Goal: Information Seeking & Learning: Learn about a topic

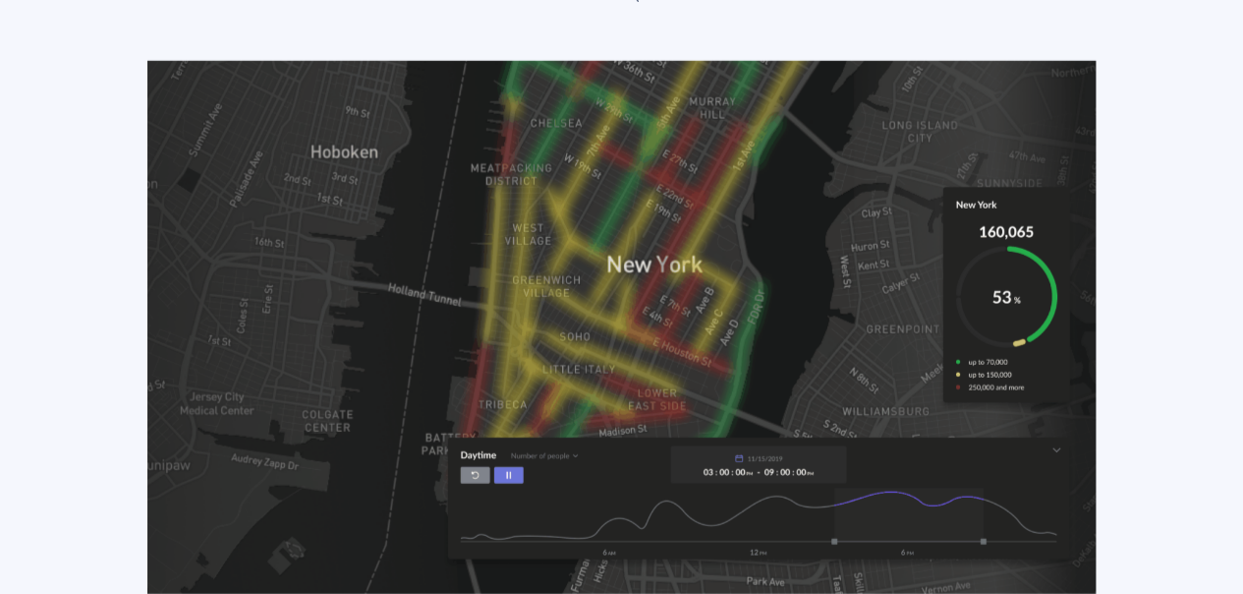
scroll to position [2850, 0]
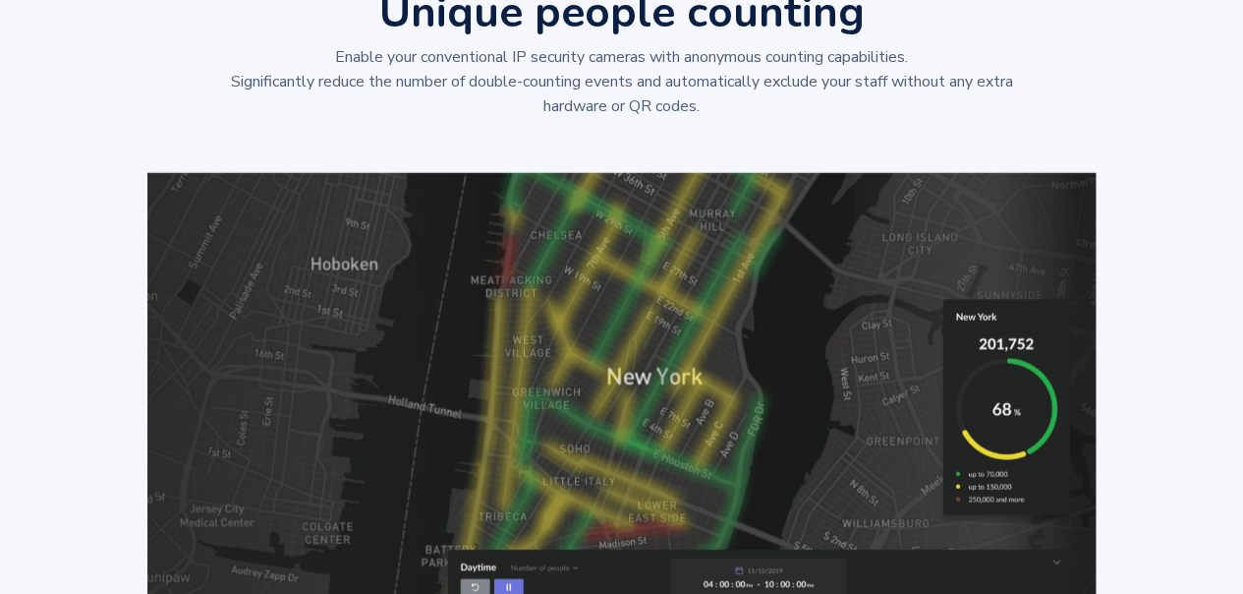
click at [743, 291] on img at bounding box center [621, 440] width 948 height 534
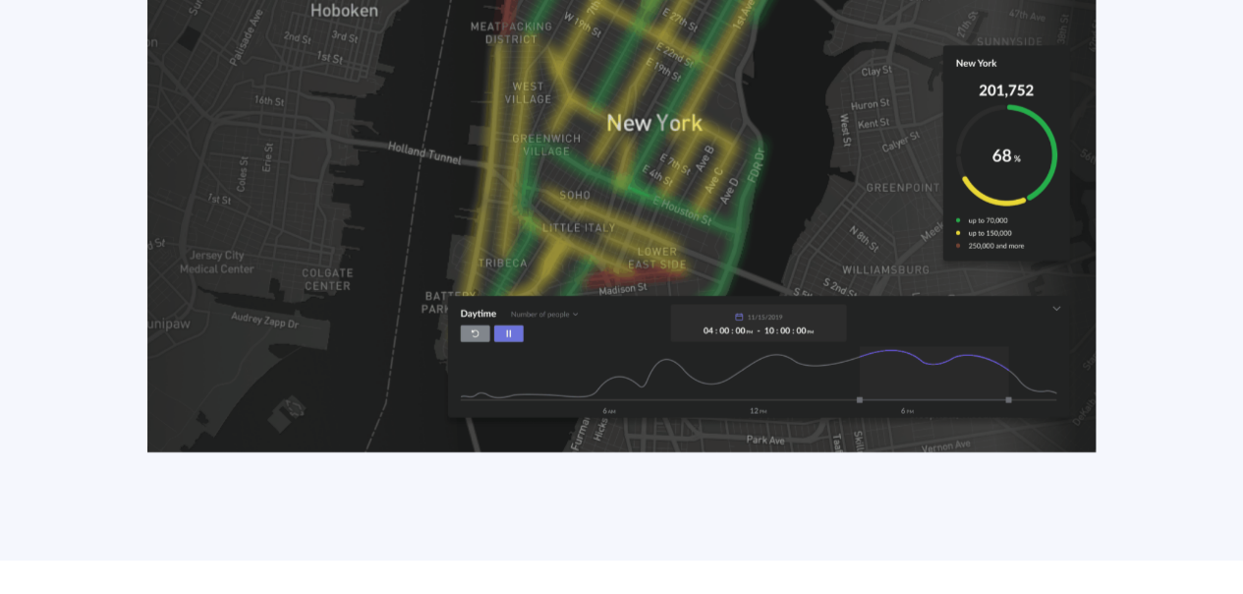
scroll to position [3144, 0]
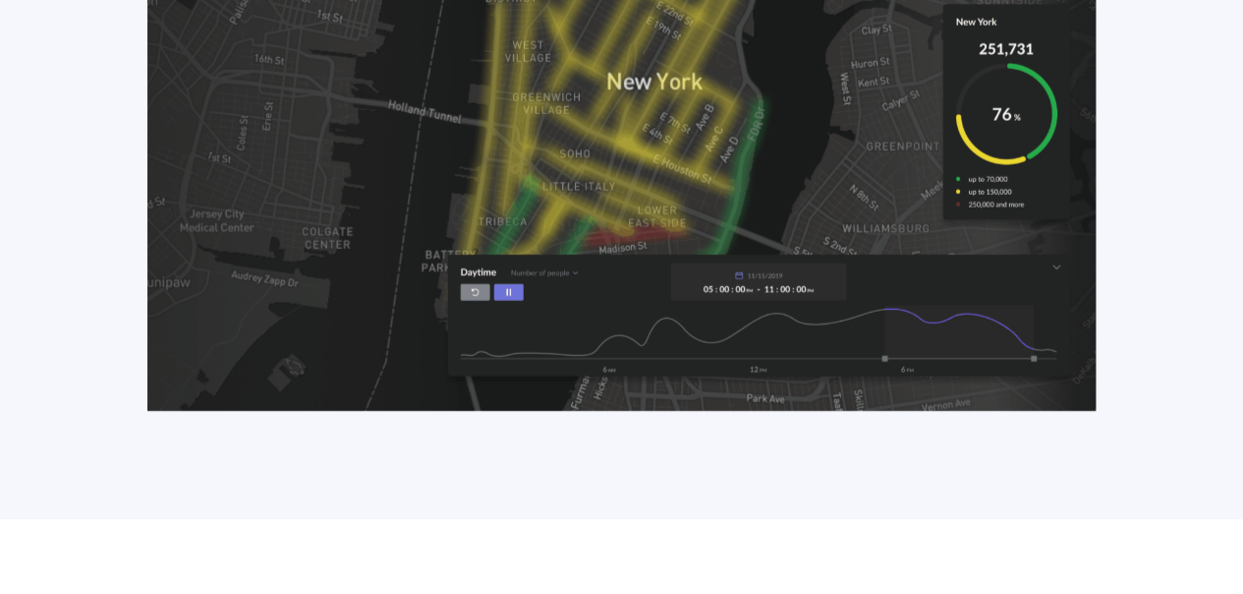
click at [504, 287] on img at bounding box center [621, 145] width 948 height 534
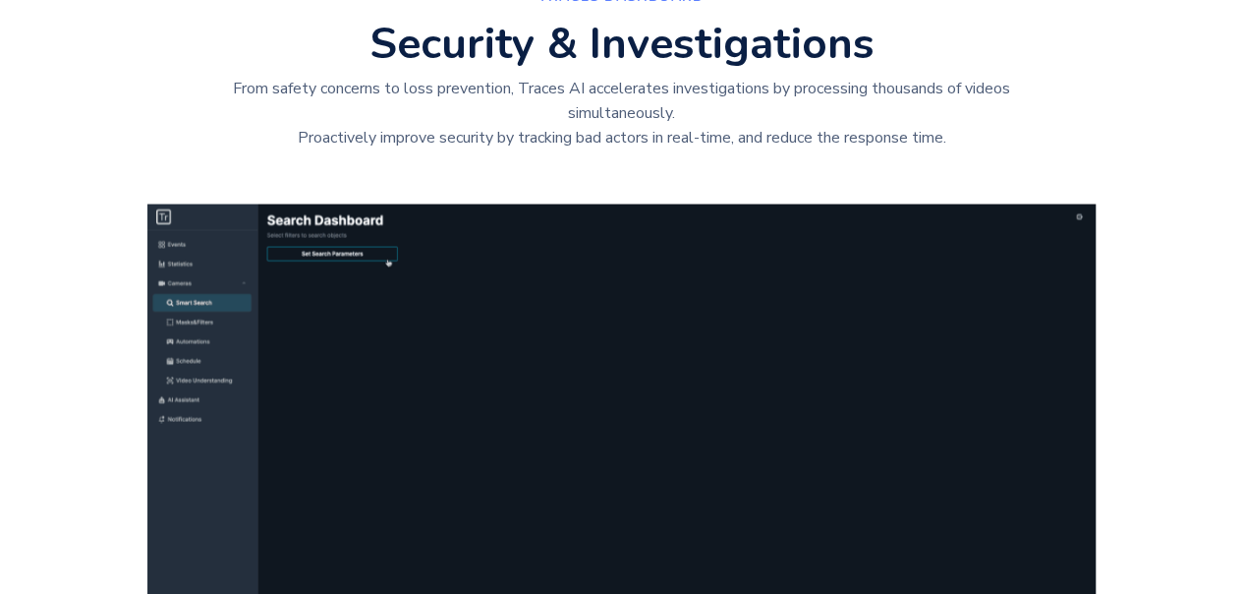
scroll to position [1920, 0]
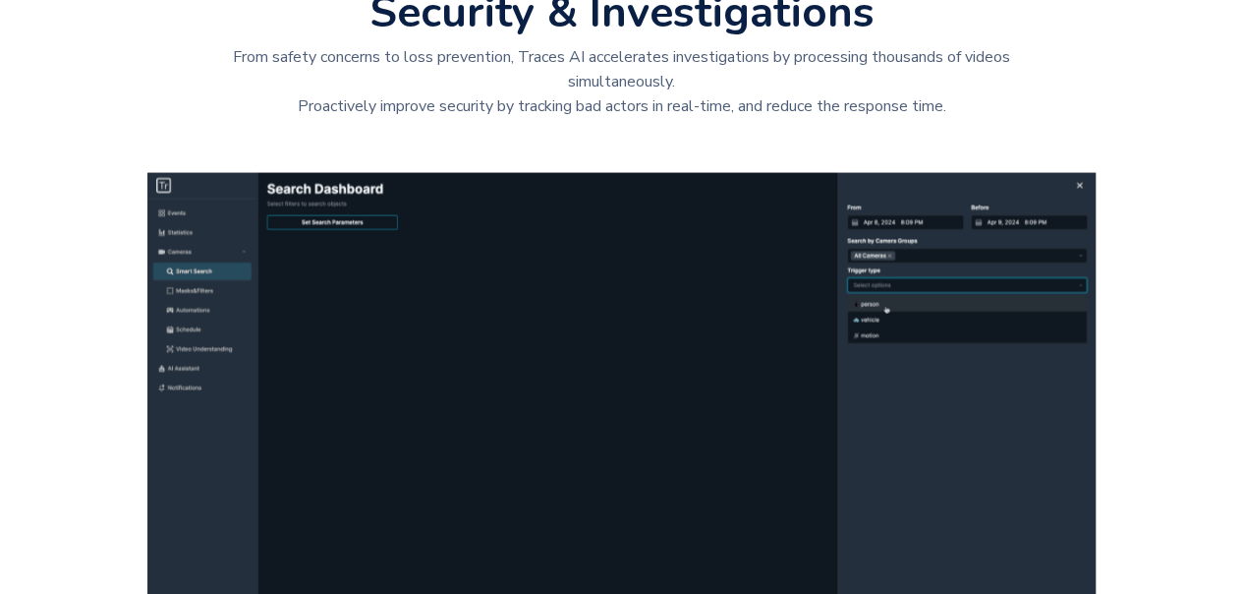
click at [354, 338] on img at bounding box center [621, 429] width 948 height 513
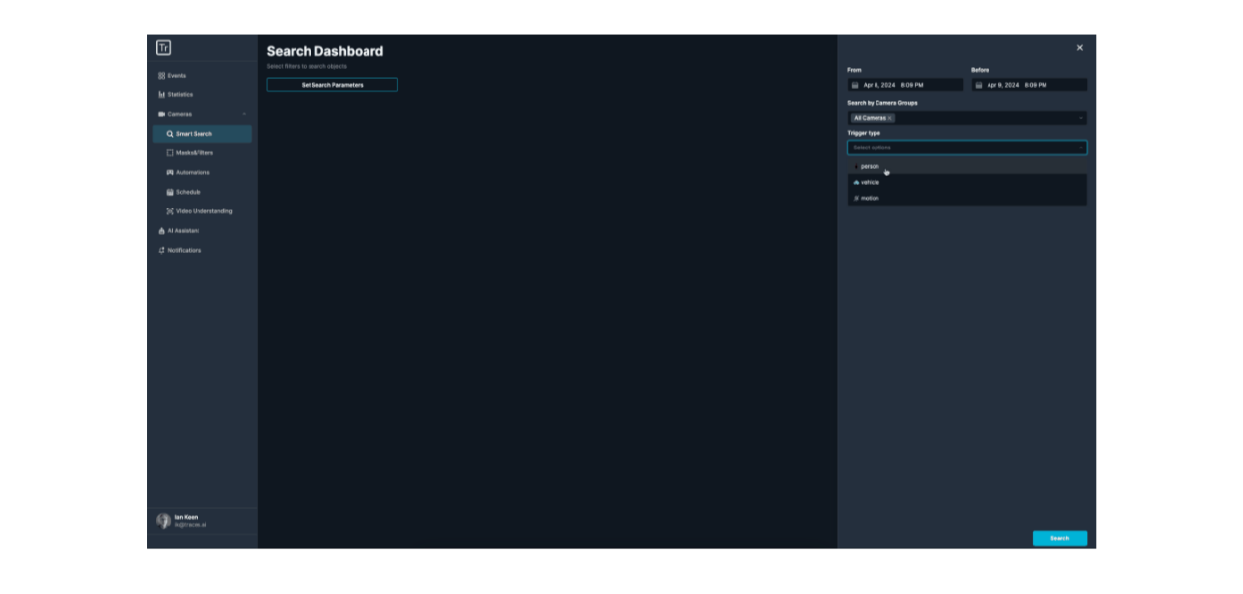
scroll to position [2018, 0]
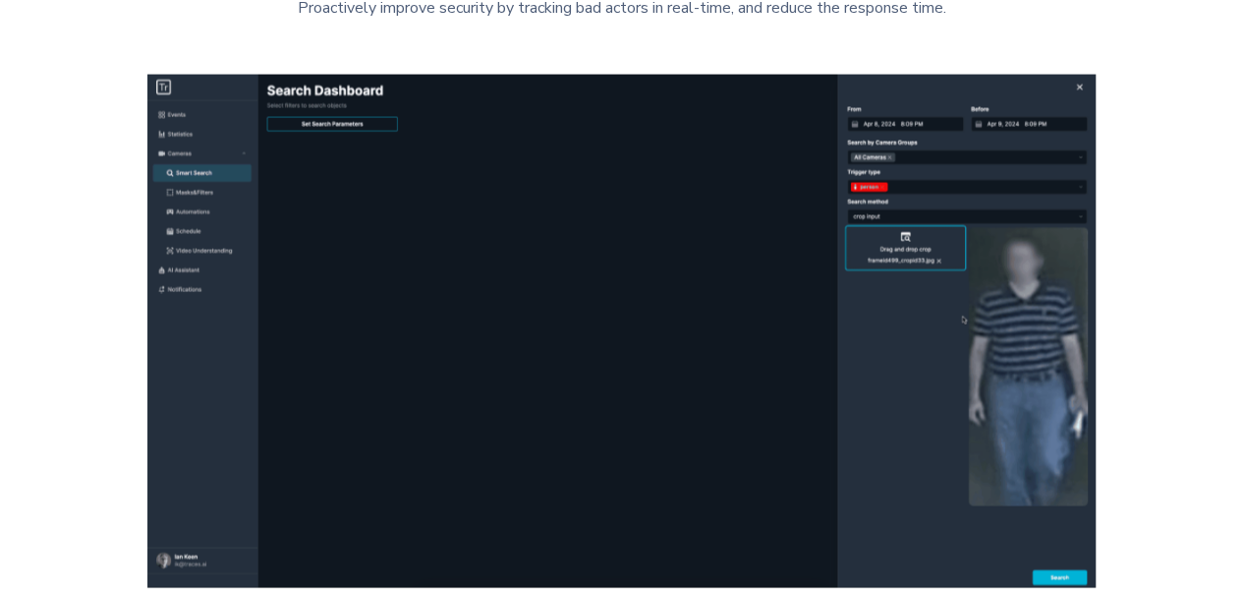
click at [203, 130] on img at bounding box center [621, 331] width 948 height 513
click at [197, 206] on img at bounding box center [621, 331] width 948 height 513
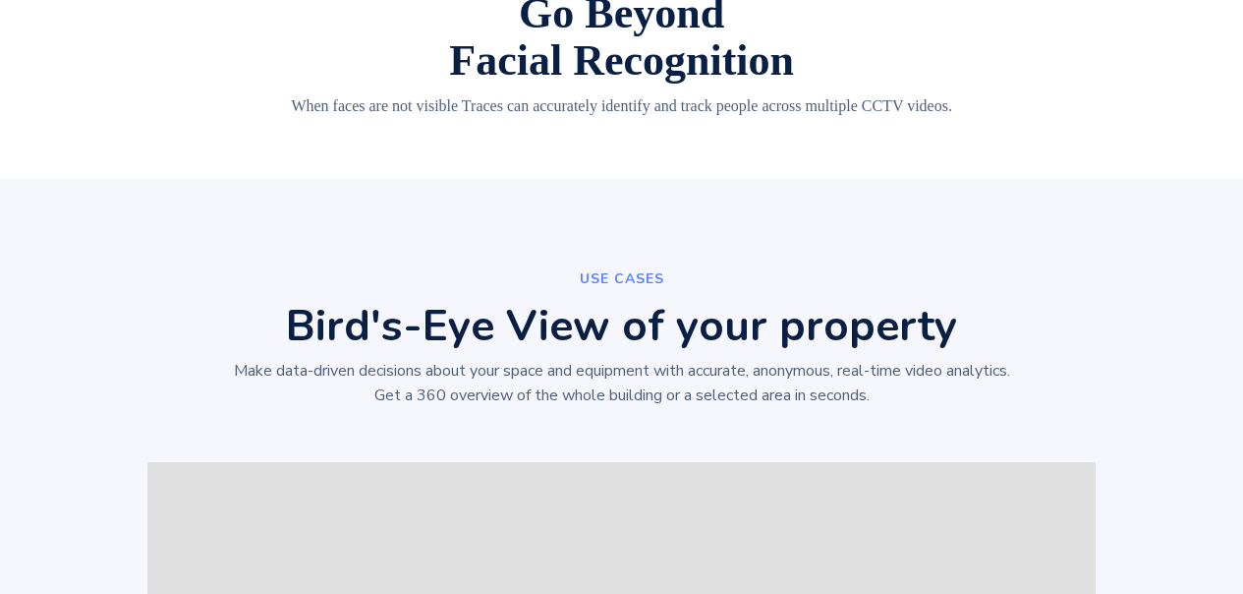
scroll to position [643, 0]
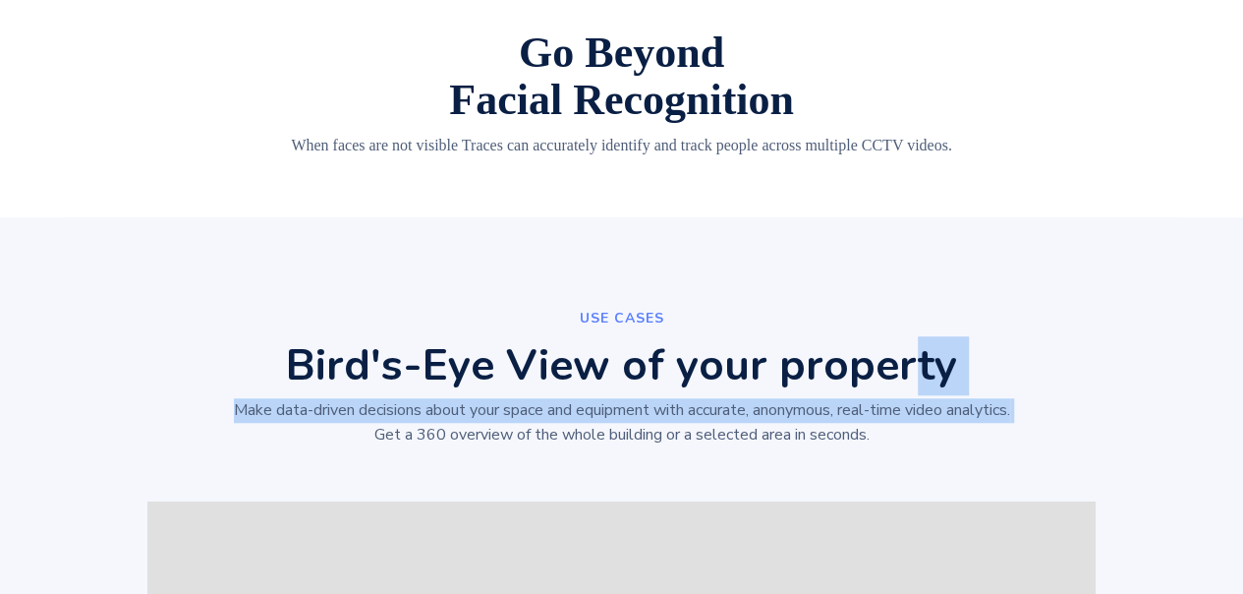
drag, startPoint x: 342, startPoint y: 427, endPoint x: 904, endPoint y: 348, distance: 567.7
click at [904, 348] on div "Use cases Bird's-Eye View of your property Make data-driven decisions about you…" at bounding box center [621, 384] width 1007 height 156
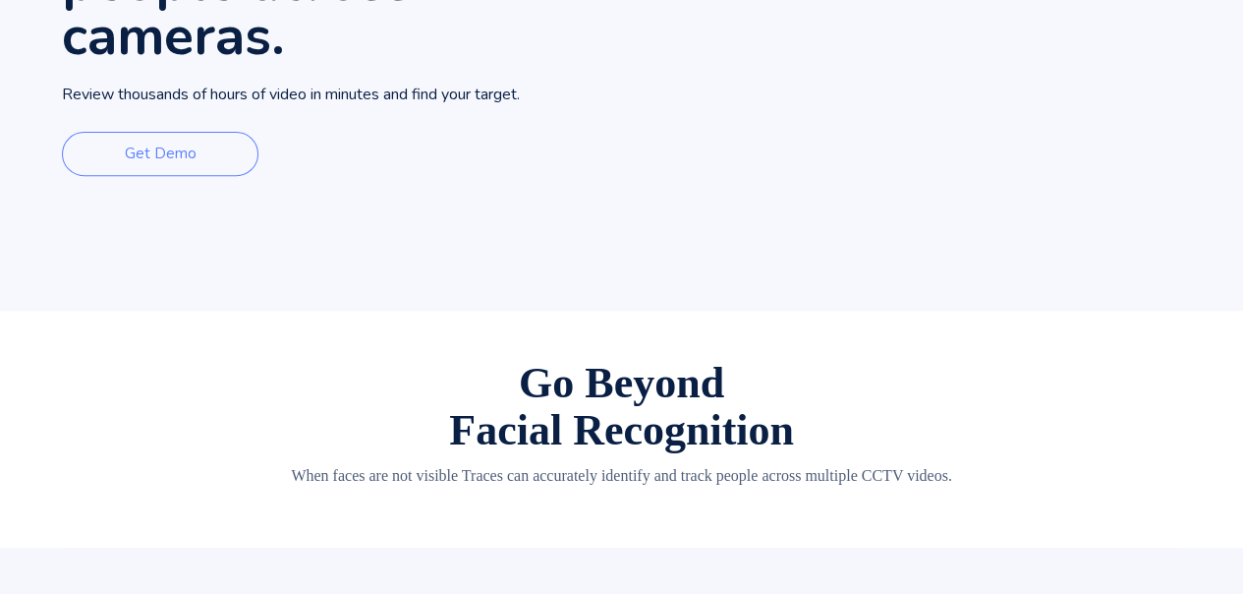
scroll to position [393, 0]
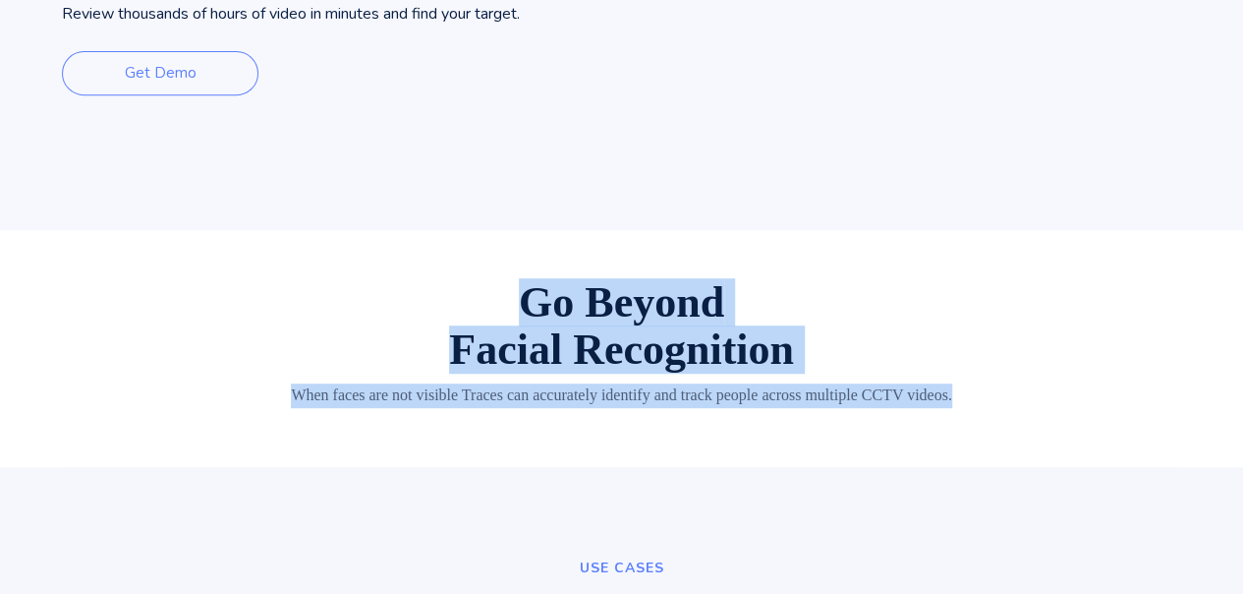
drag, startPoint x: 497, startPoint y: 295, endPoint x: 954, endPoint y: 437, distance: 478.6
click at [954, 437] on div "Go Beyond Facial Recognition When faces are not visible Traces can accurately i…" at bounding box center [621, 349] width 1243 height 238
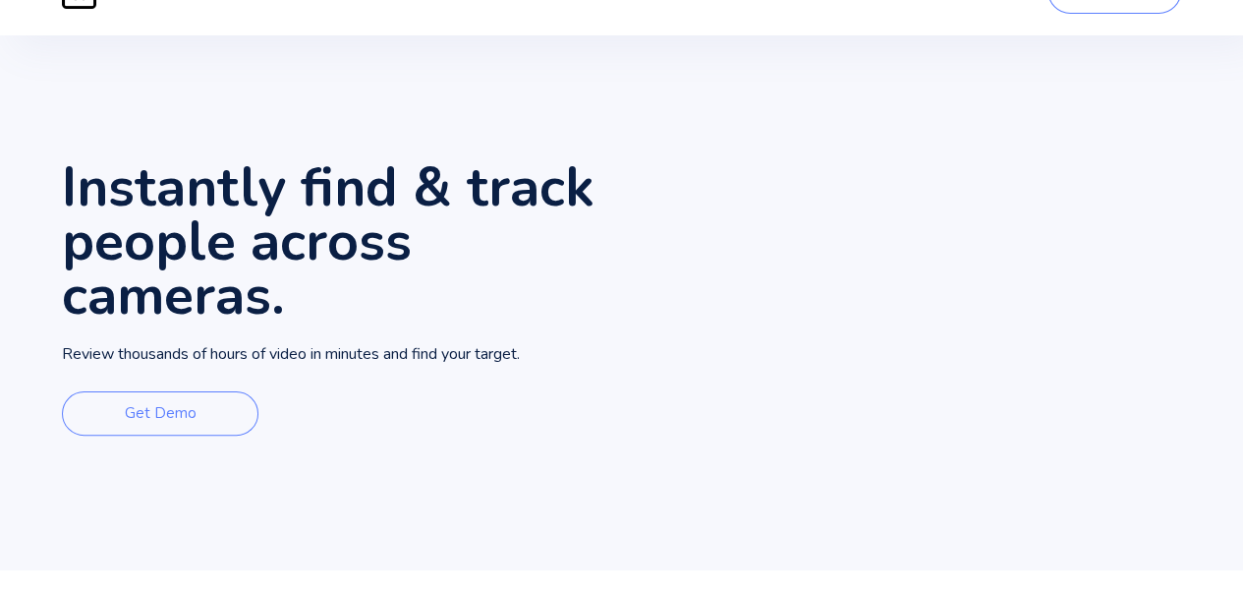
scroll to position [98, 0]
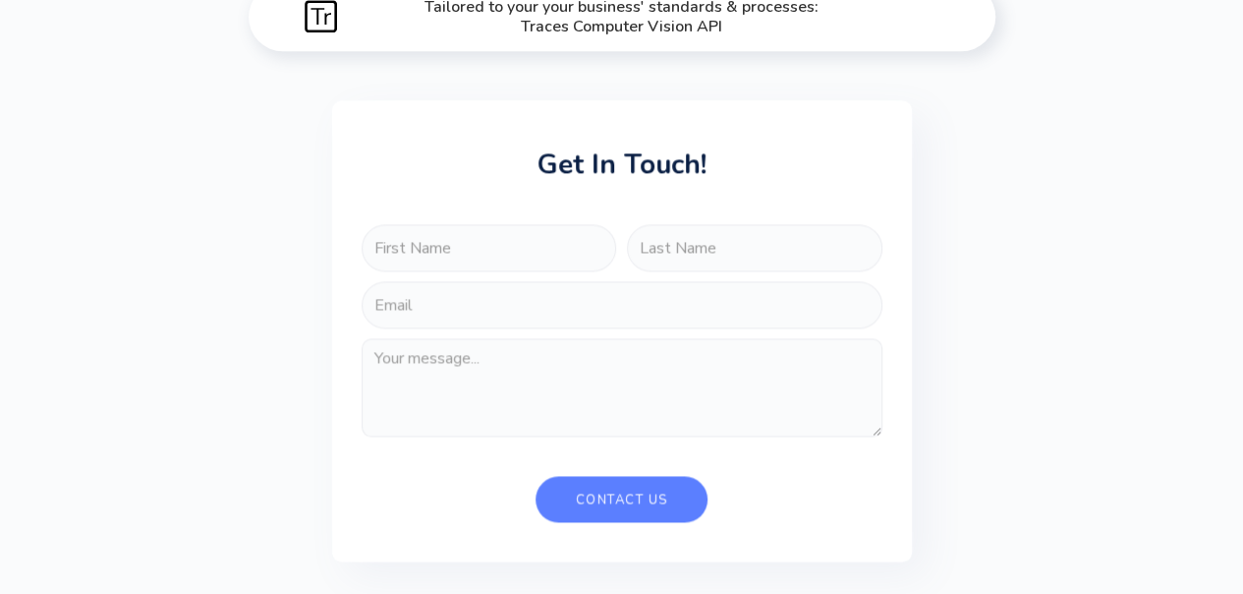
scroll to position [4918, 0]
